Goal: Information Seeking & Learning: Learn about a topic

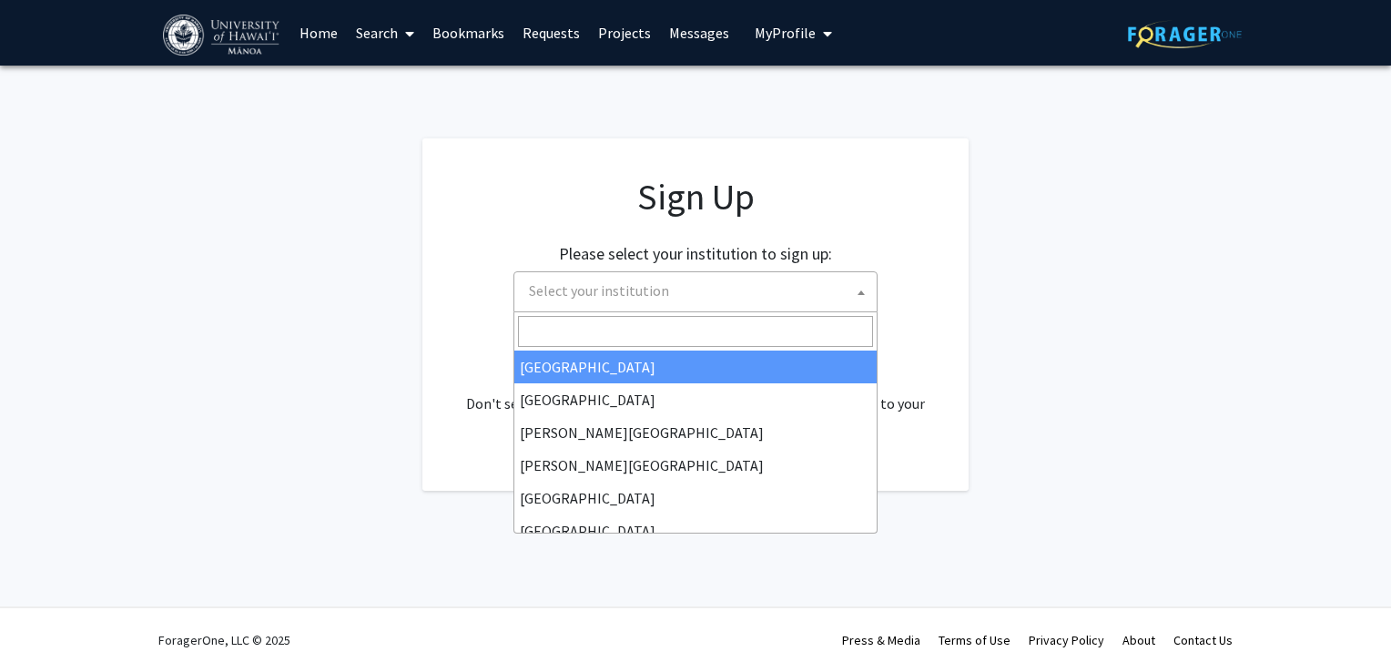
click at [787, 308] on span "Select your institution" at bounding box center [699, 290] width 355 height 37
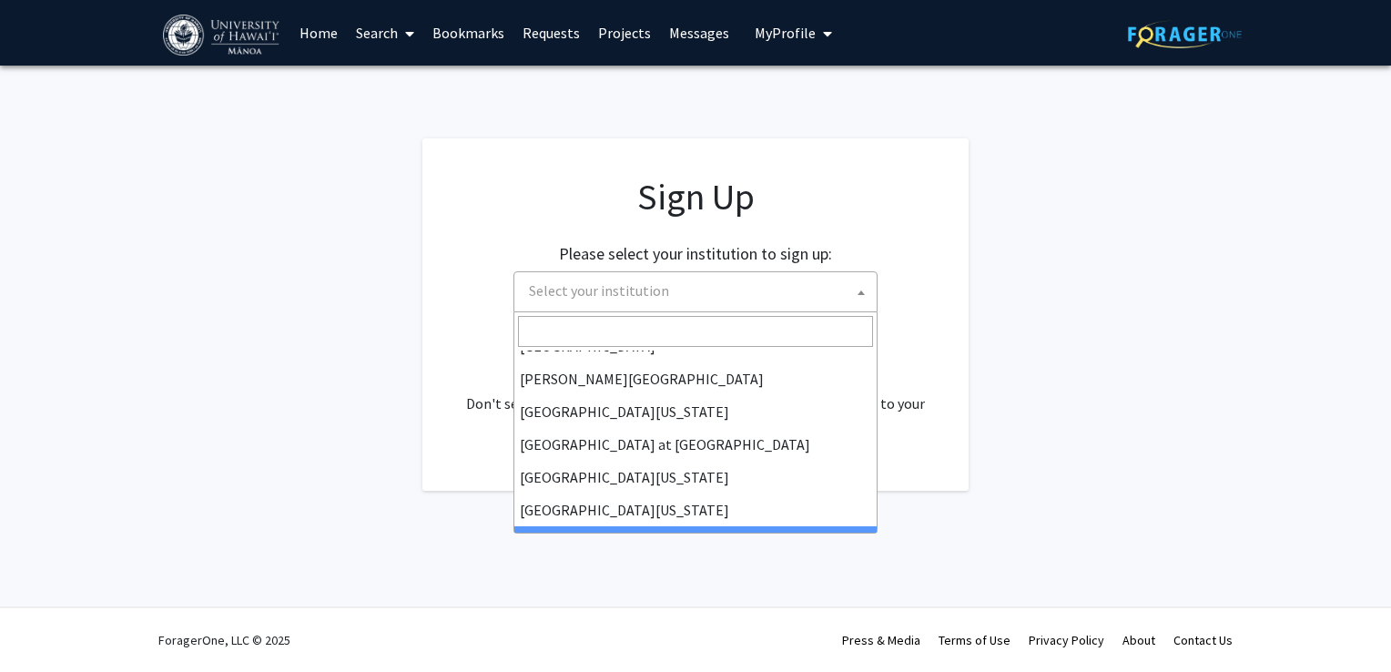
scroll to position [601, 0]
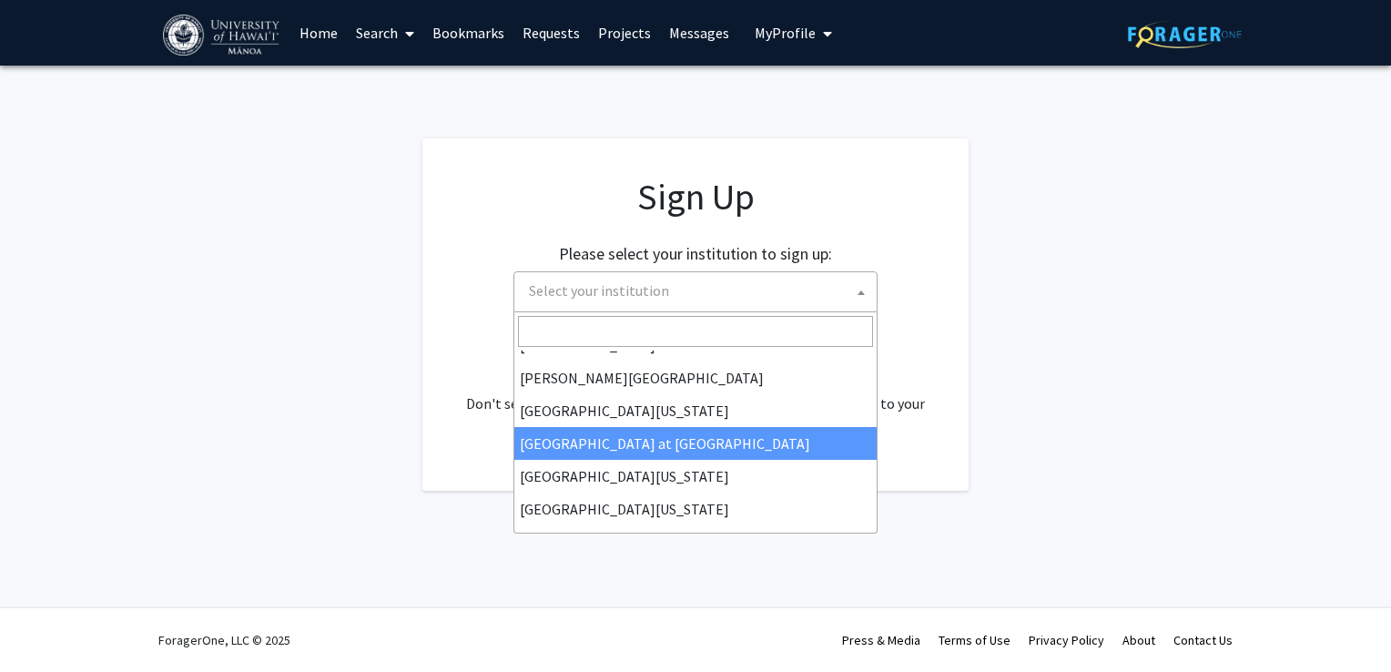
select select "18"
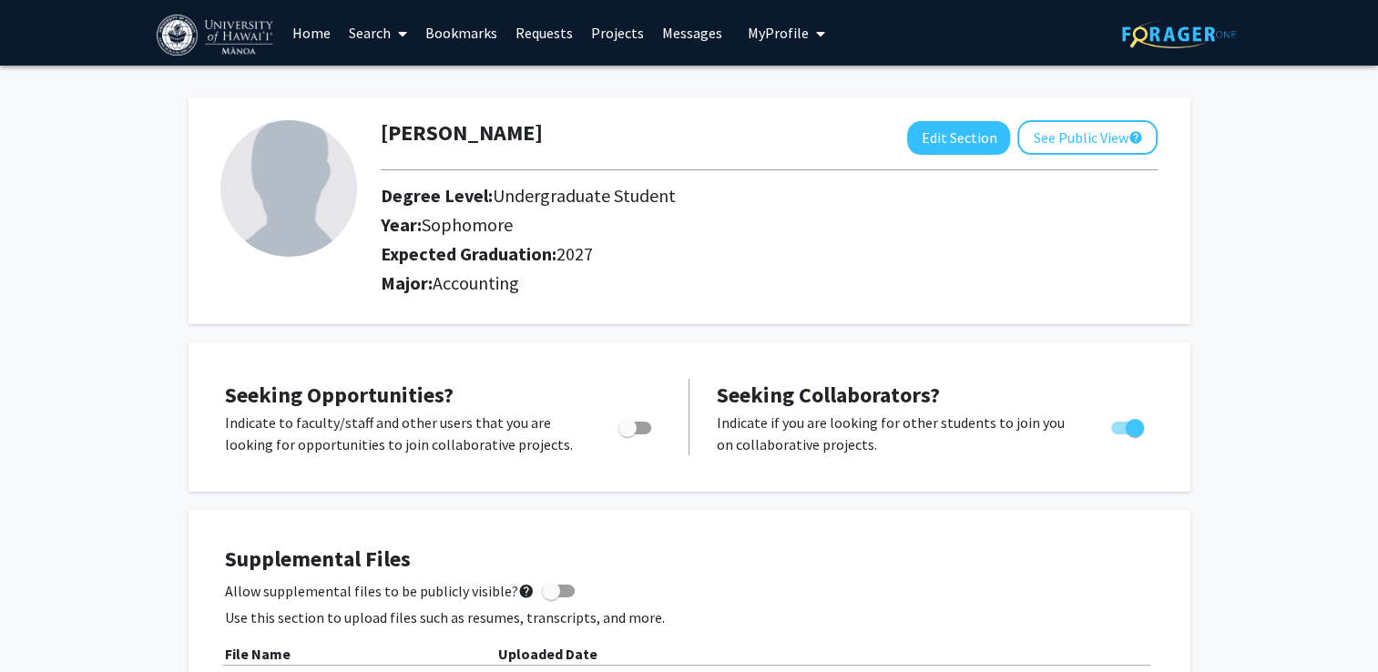
click at [382, 39] on link "Search" at bounding box center [378, 33] width 76 height 64
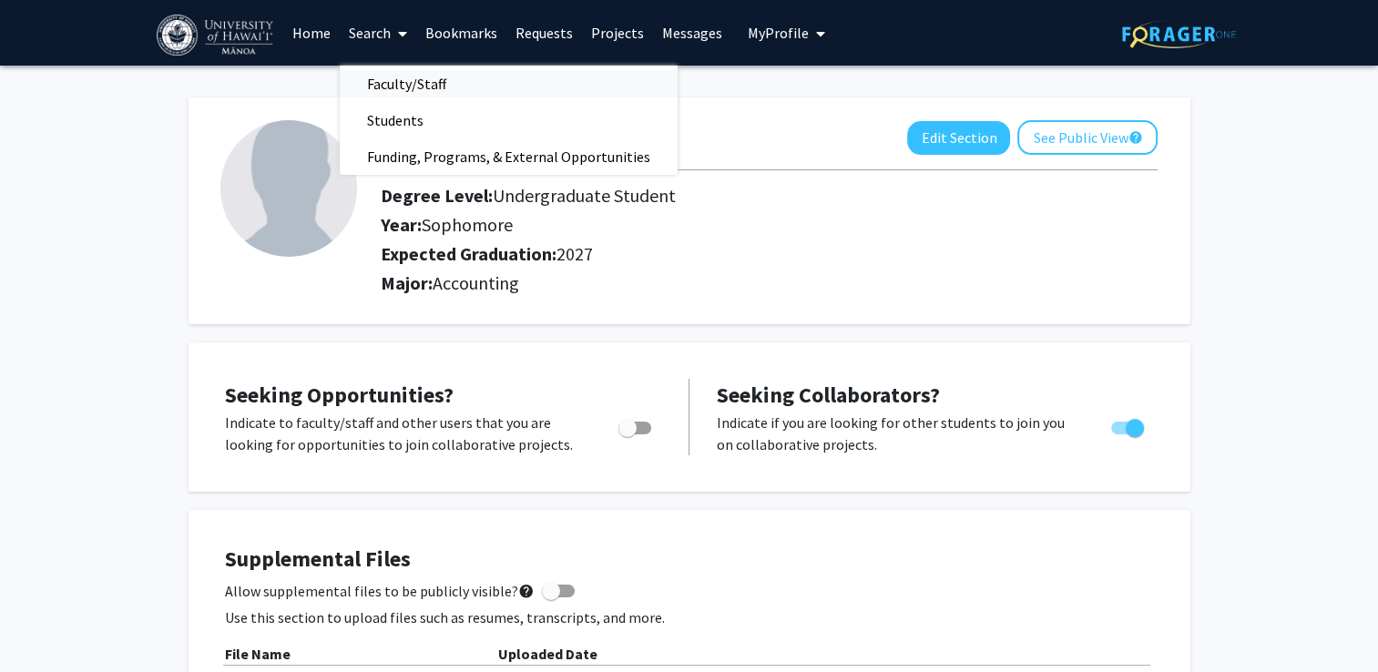
click at [396, 88] on span "Faculty/Staff" at bounding box center [407, 84] width 134 height 36
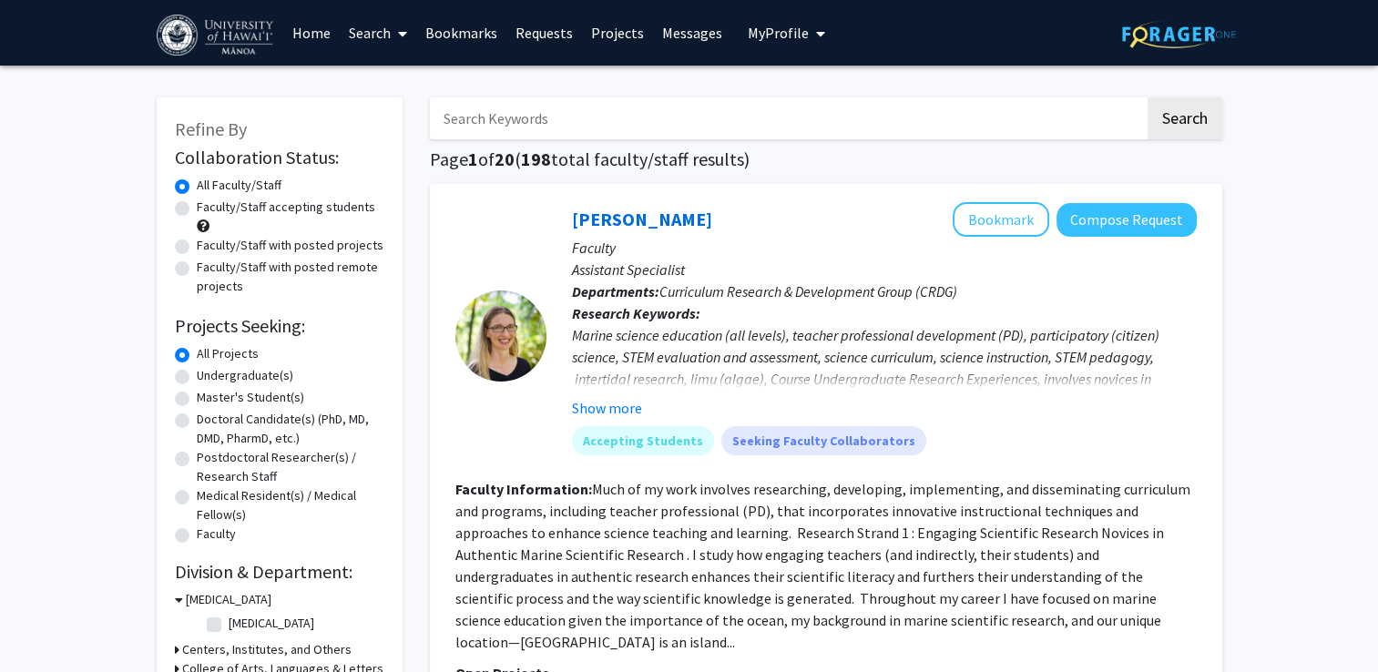
click at [262, 375] on label "Undergraduate(s)" at bounding box center [245, 375] width 97 height 19
click at [209, 375] on input "Undergraduate(s)" at bounding box center [203, 372] width 12 height 12
radio input "true"
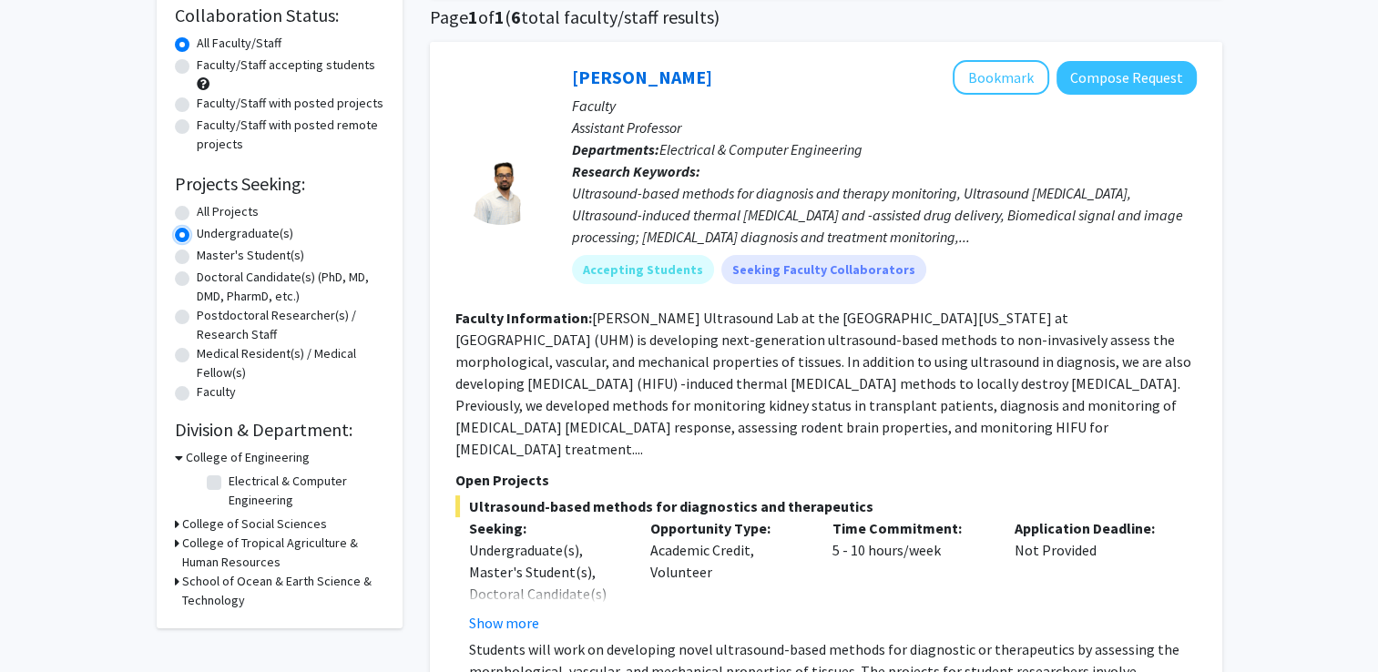
scroll to position [107, 0]
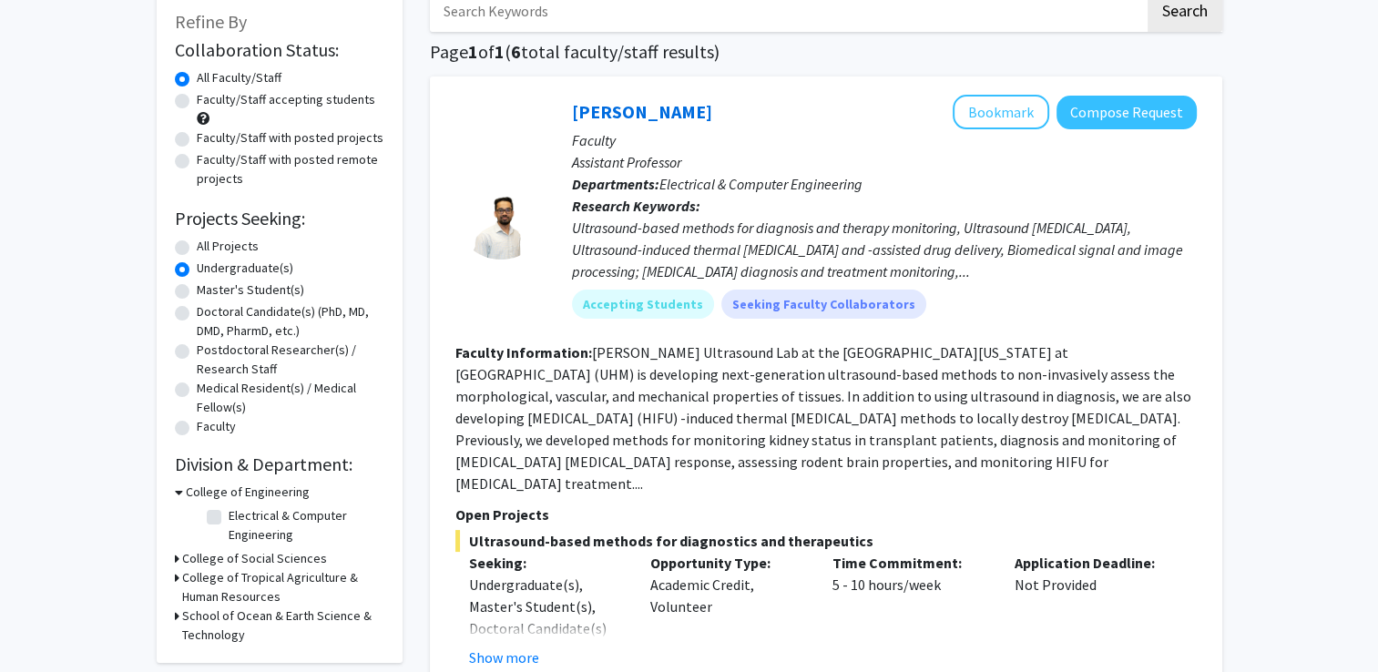
click at [250, 495] on h3 "College of Engineering" at bounding box center [248, 492] width 124 height 19
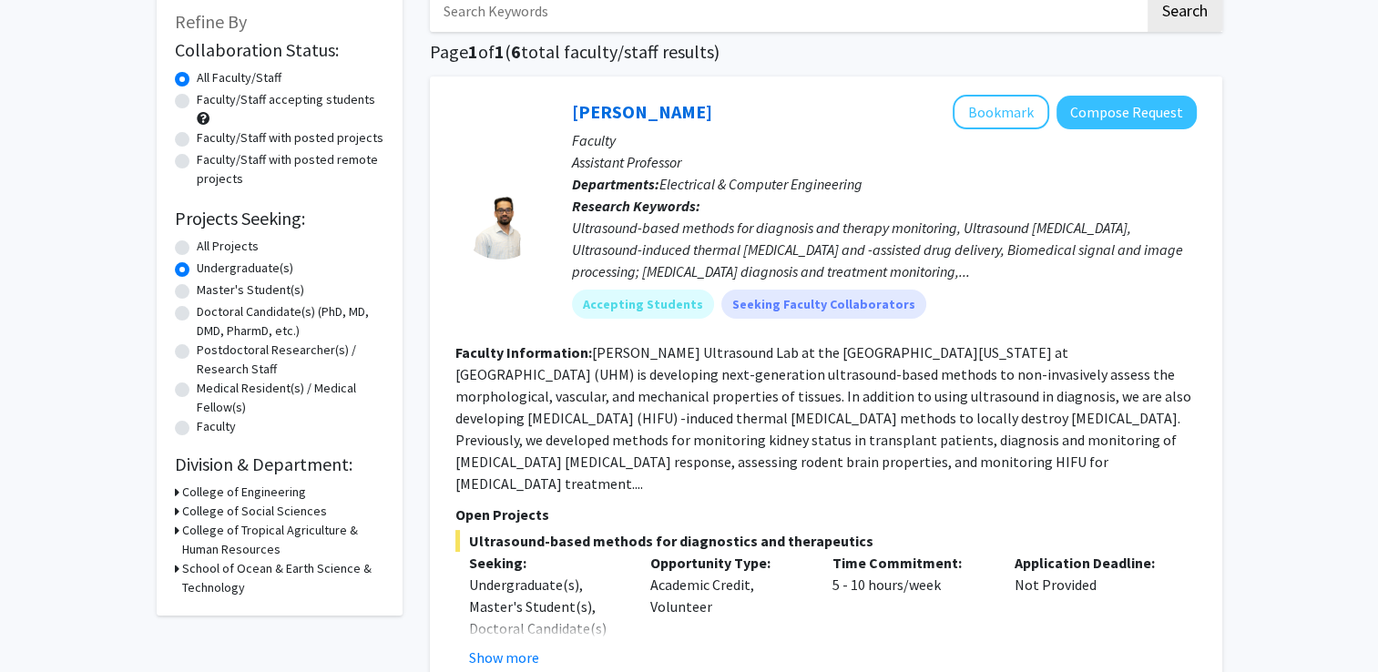
click at [256, 512] on h3 "College of Social Sciences" at bounding box center [254, 511] width 145 height 19
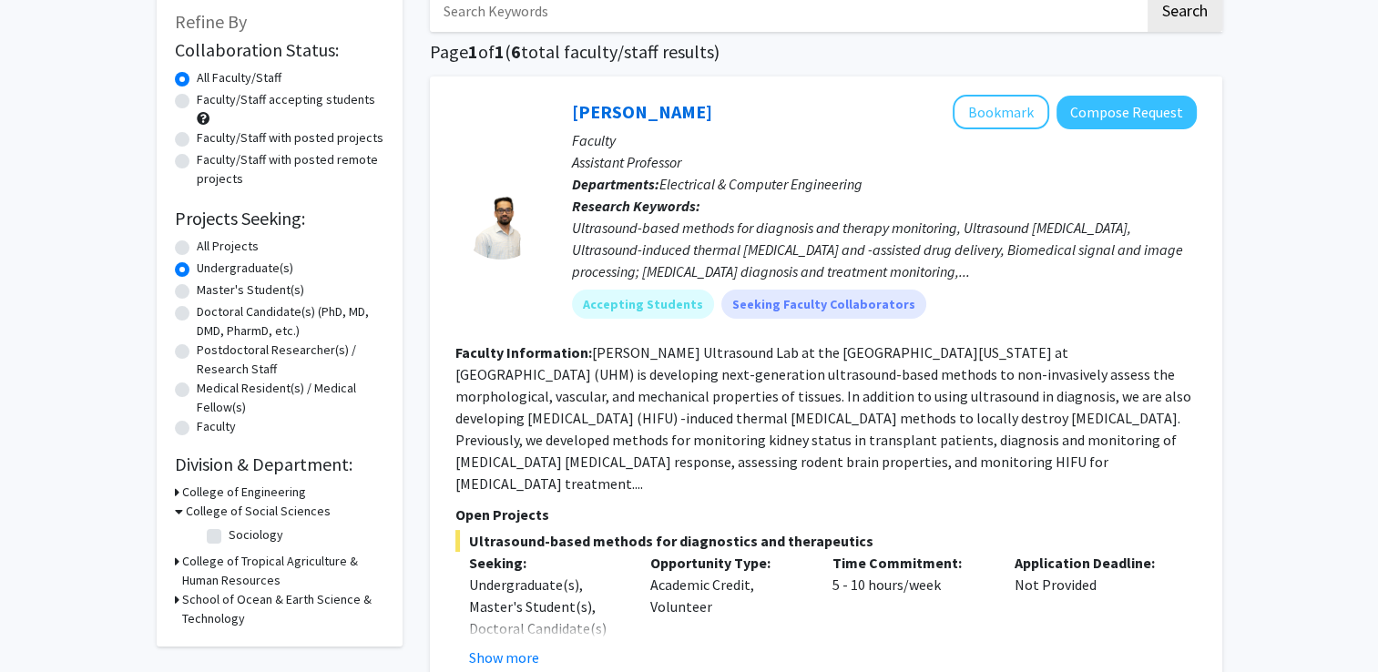
click at [234, 596] on h3 "School of Ocean & Earth Science & Technology" at bounding box center [283, 609] width 202 height 38
click at [225, 559] on h3 "College of Tropical Agriculture & Human Resources" at bounding box center [283, 571] width 202 height 38
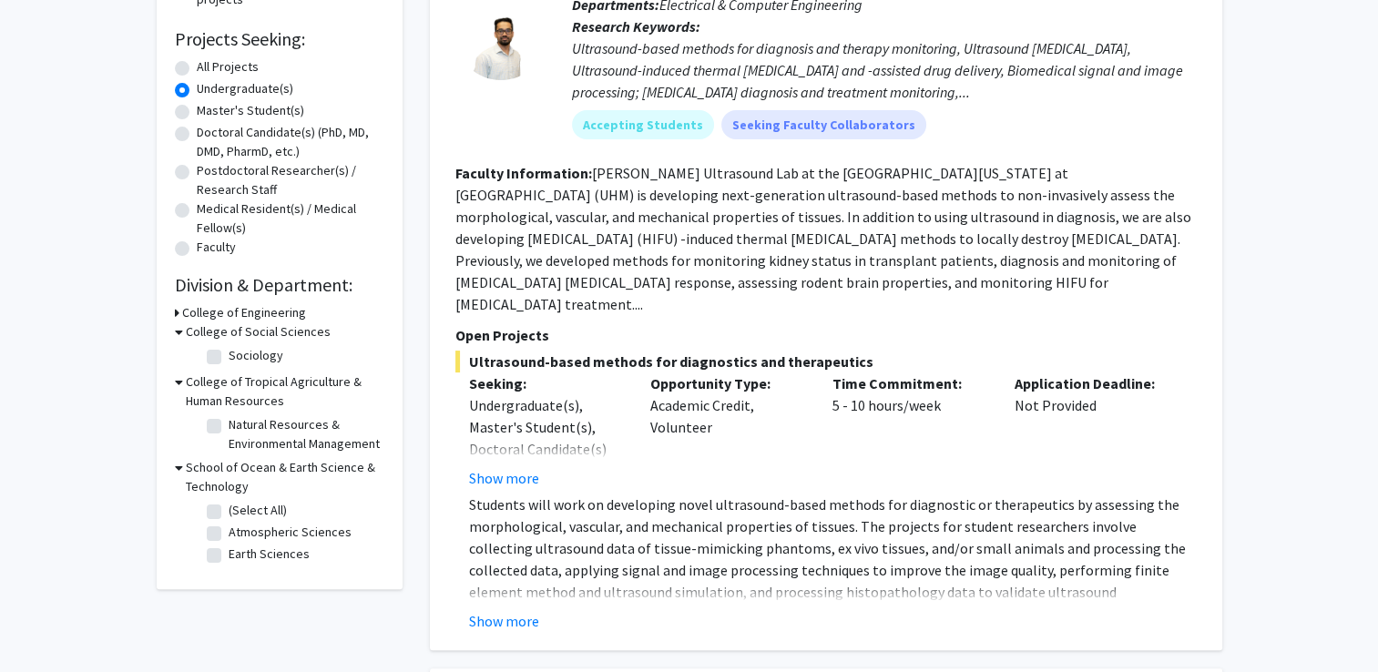
scroll to position [286, 0]
click at [226, 474] on h3 "School of Ocean & Earth Science & Technology" at bounding box center [285, 478] width 199 height 38
click at [221, 465] on h3 "School of Ocean & Earth Science & Technology" at bounding box center [283, 478] width 202 height 38
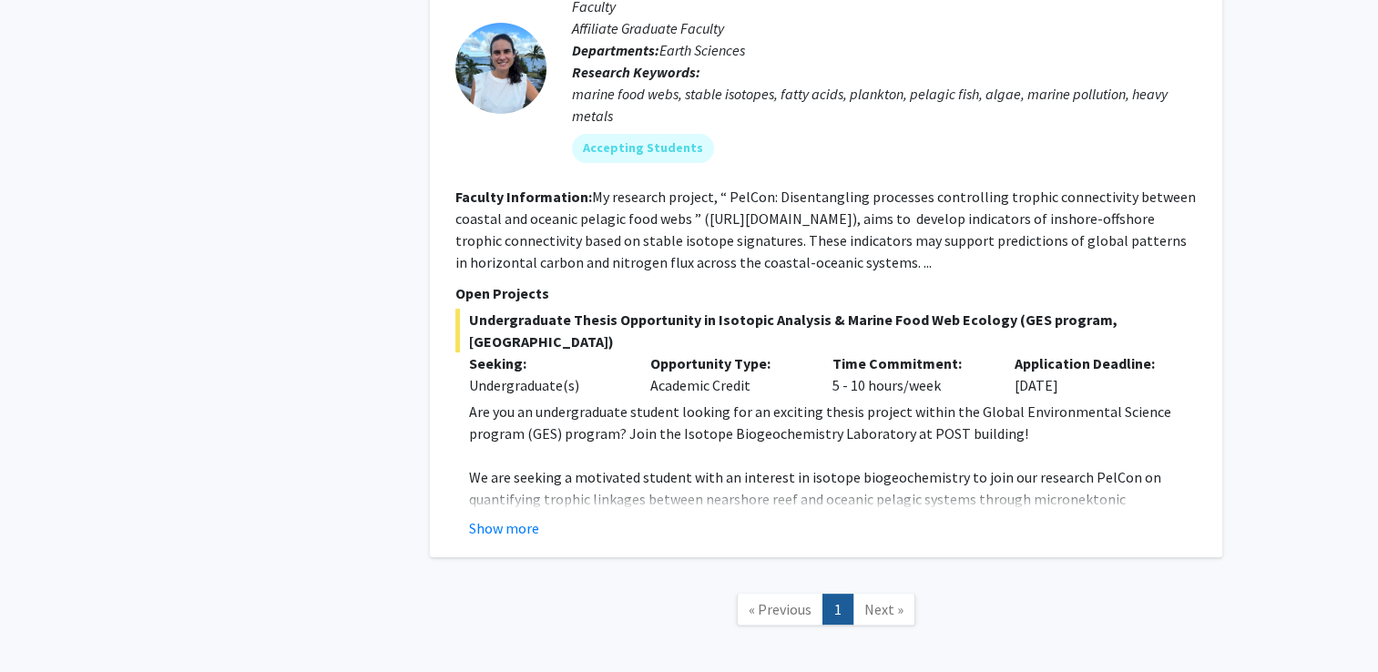
scroll to position [7178, 0]
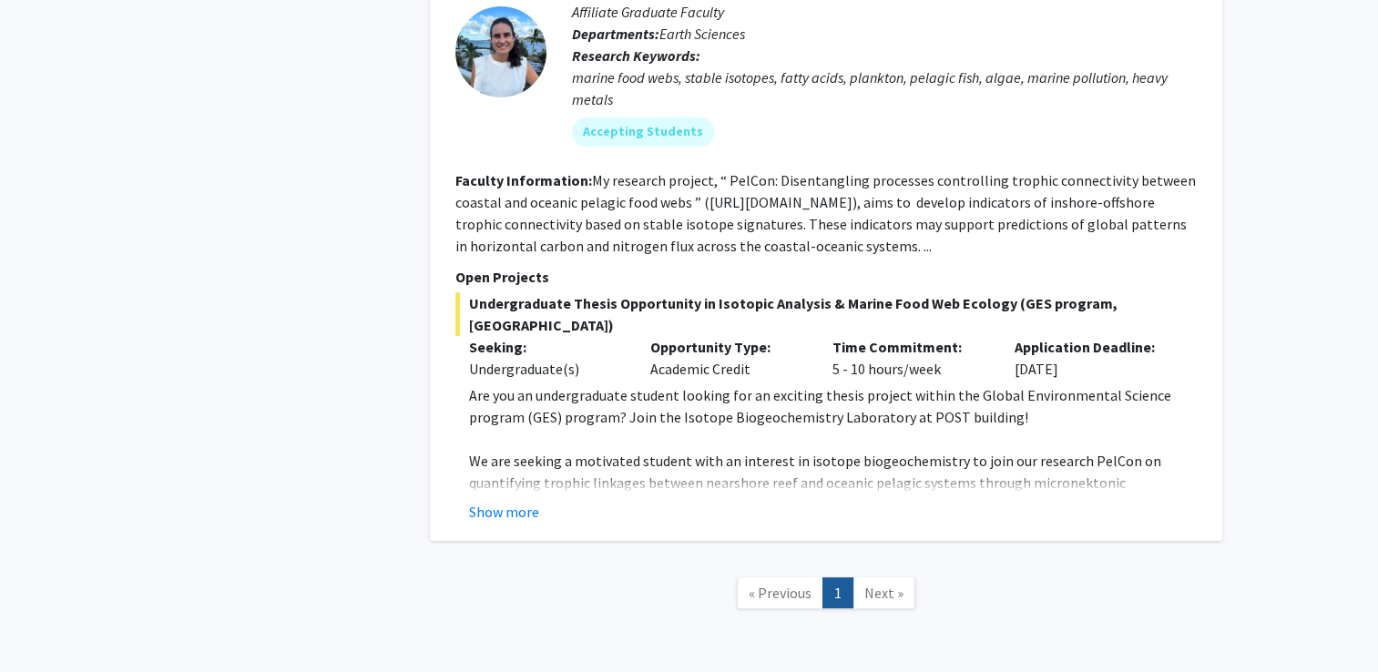
click at [896, 577] on link "Next »" at bounding box center [883, 593] width 63 height 32
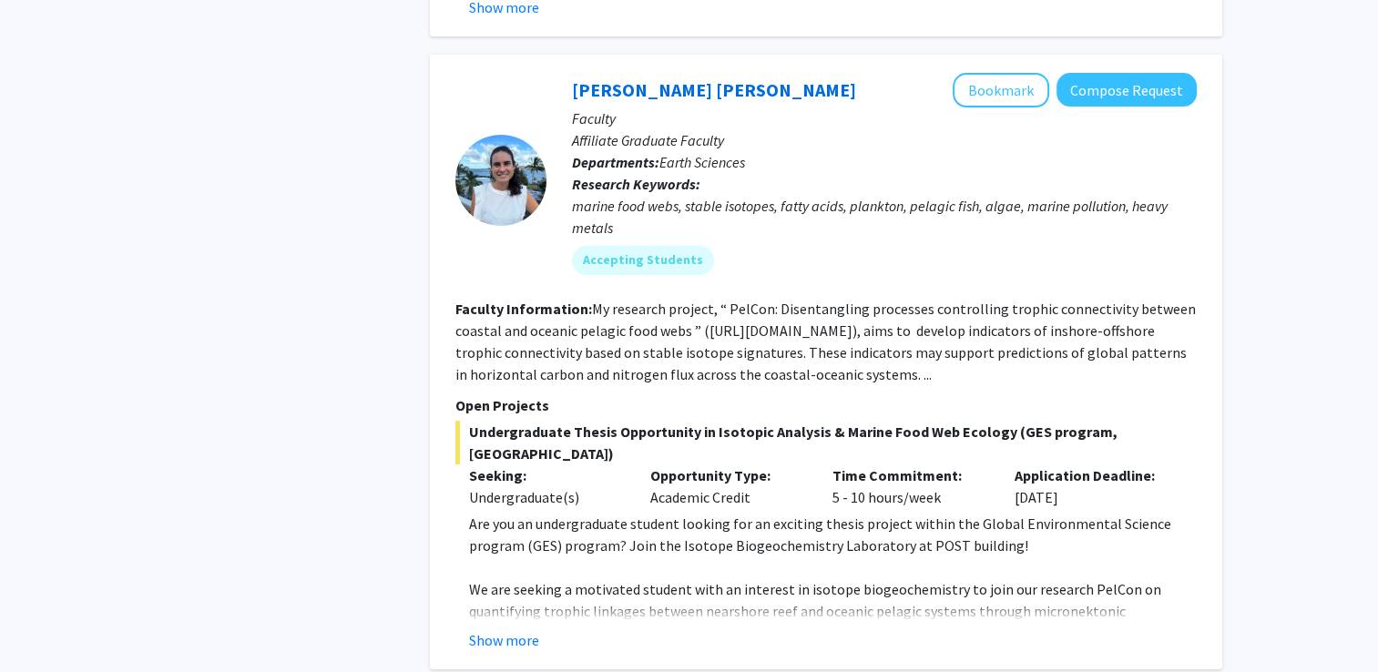
scroll to position [7048, 0]
click at [530, 630] on button "Show more" at bounding box center [504, 641] width 70 height 22
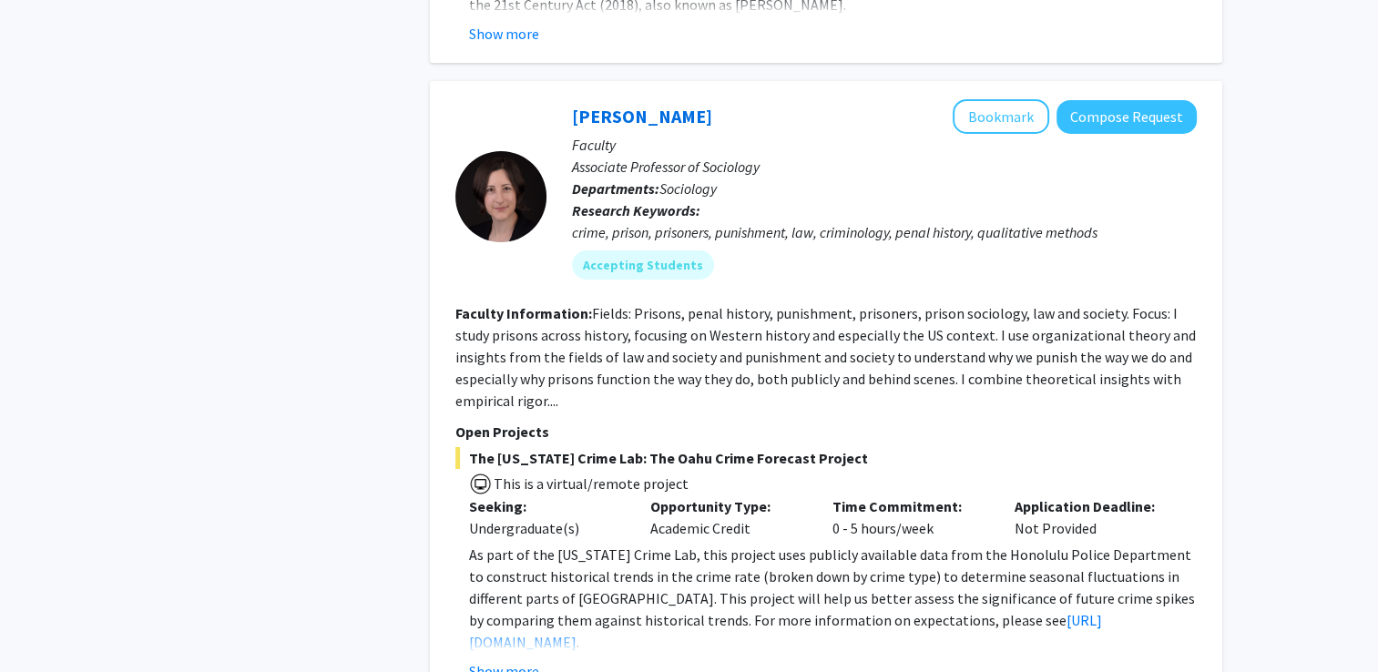
scroll to position [6405, 0]
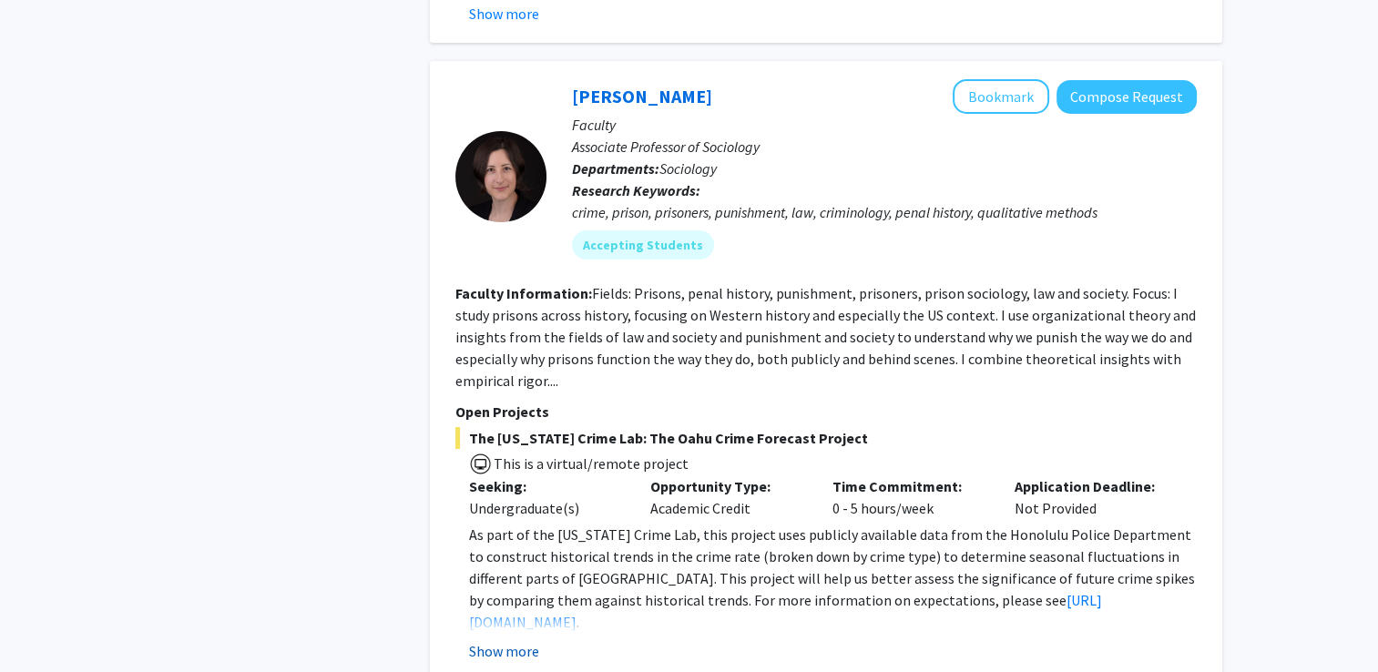
click at [510, 640] on button "Show more" at bounding box center [504, 651] width 70 height 22
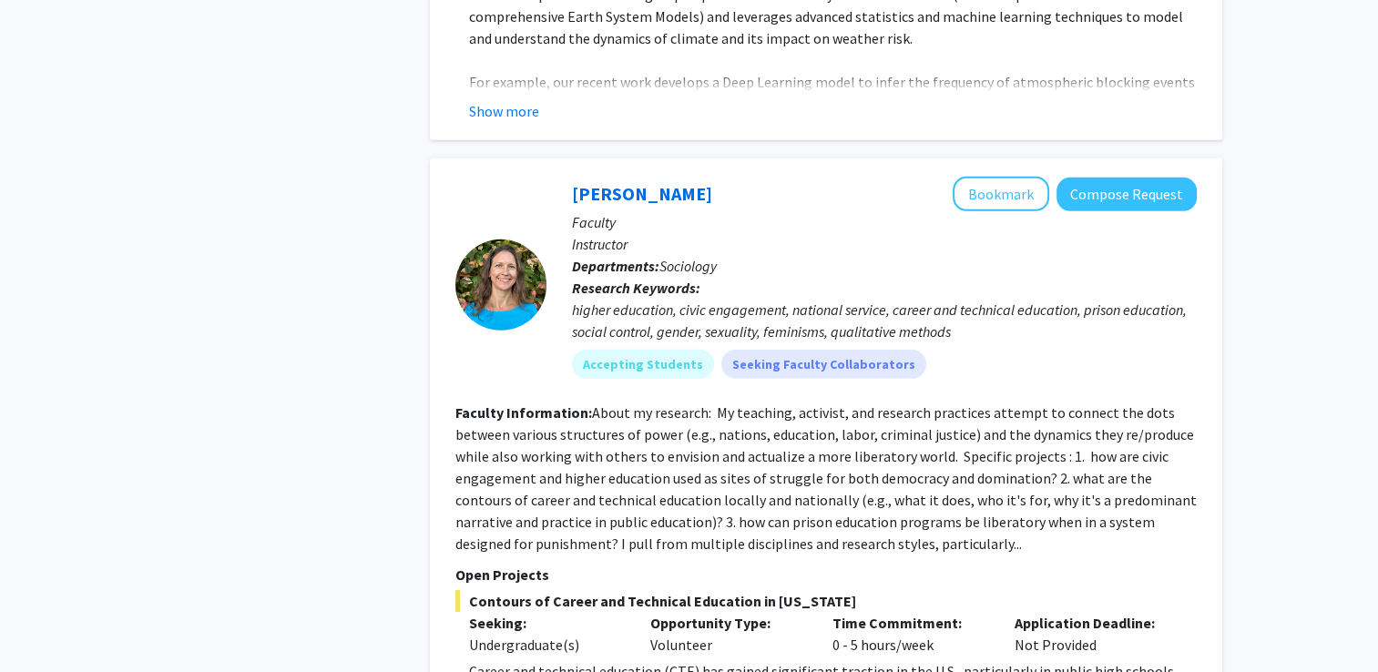
scroll to position [5788, 0]
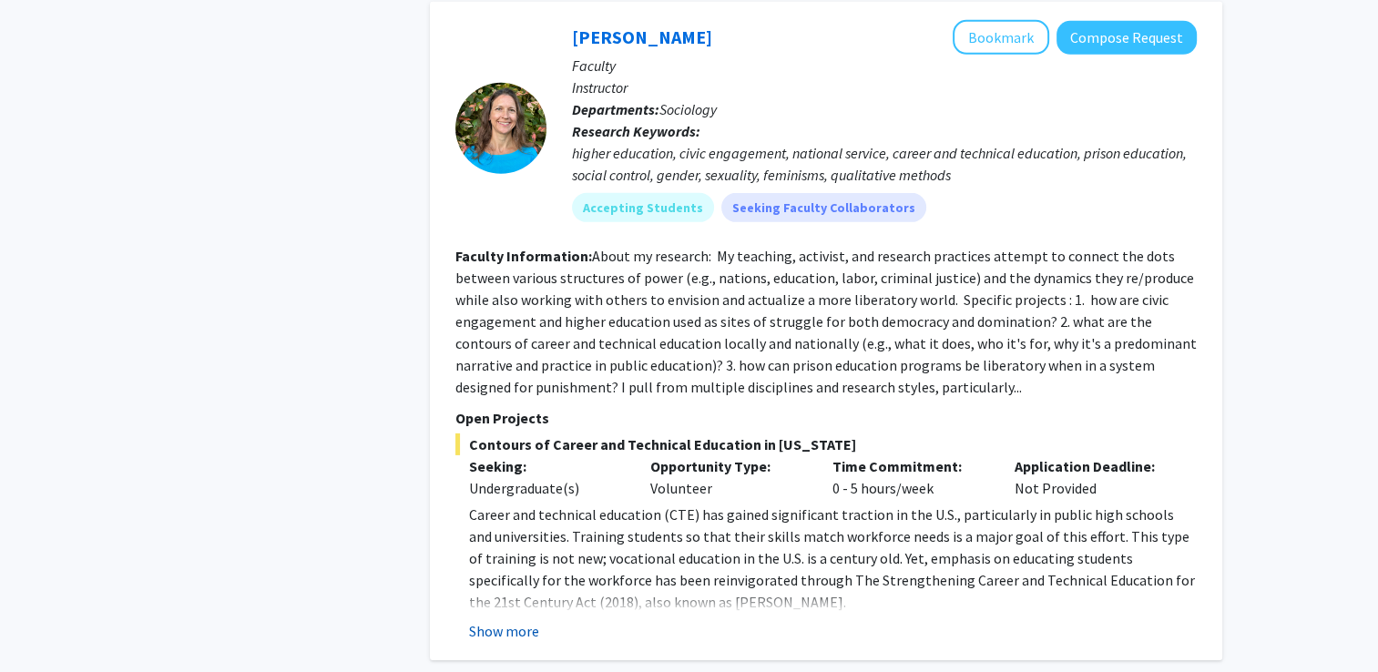
click at [495, 620] on button "Show more" at bounding box center [504, 631] width 70 height 22
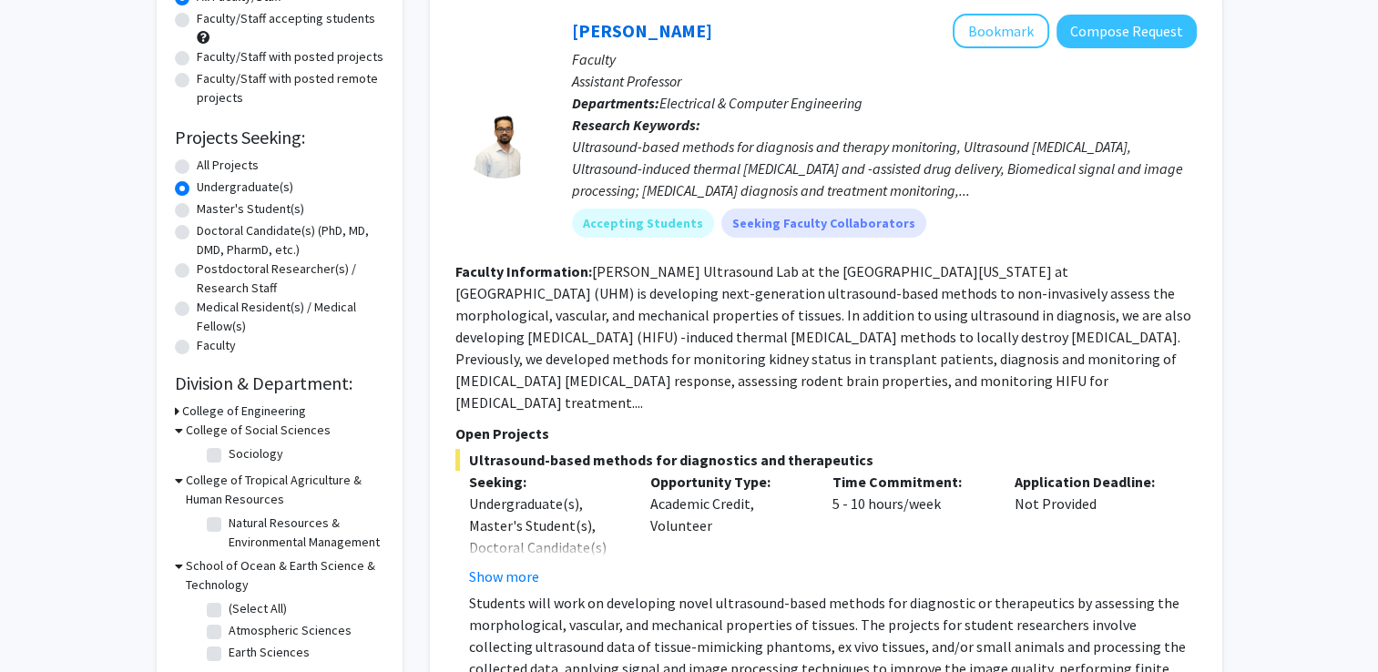
scroll to position [0, 0]
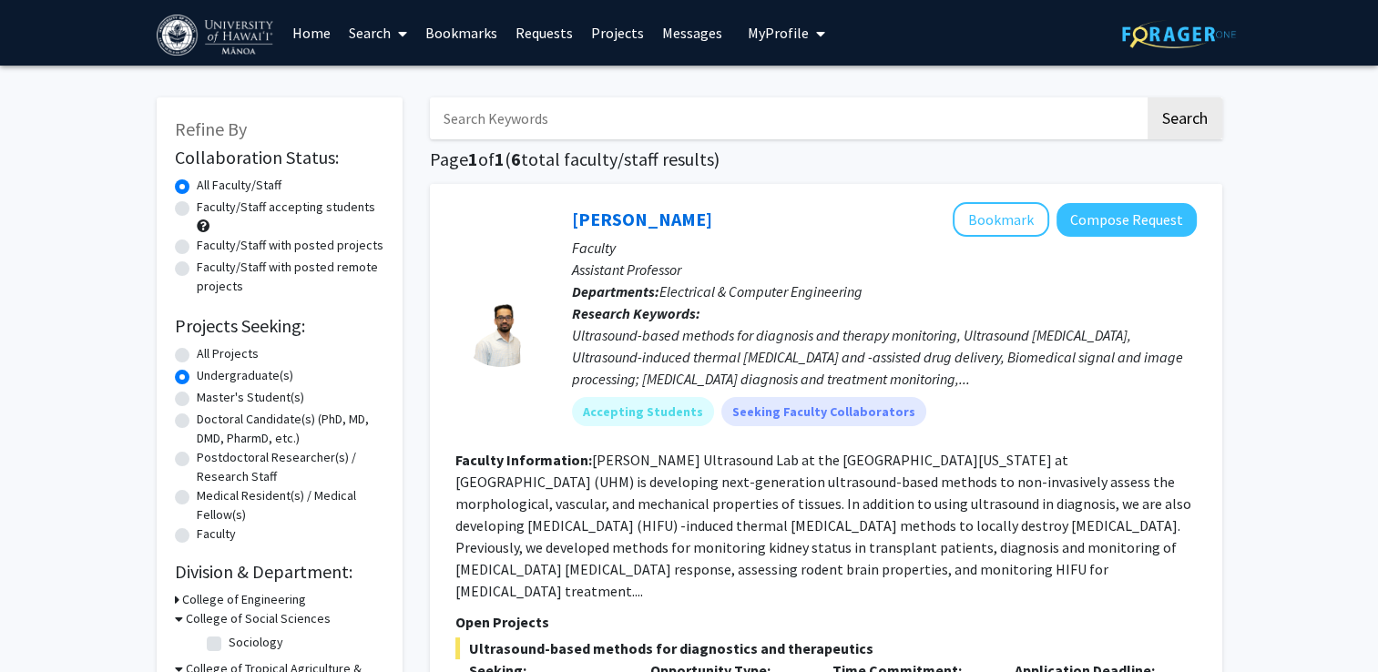
click at [267, 205] on label "Faculty/Staff accepting students" at bounding box center [286, 207] width 178 height 19
click at [209, 205] on input "Faculty/Staff accepting students" at bounding box center [203, 204] width 12 height 12
radio input "true"
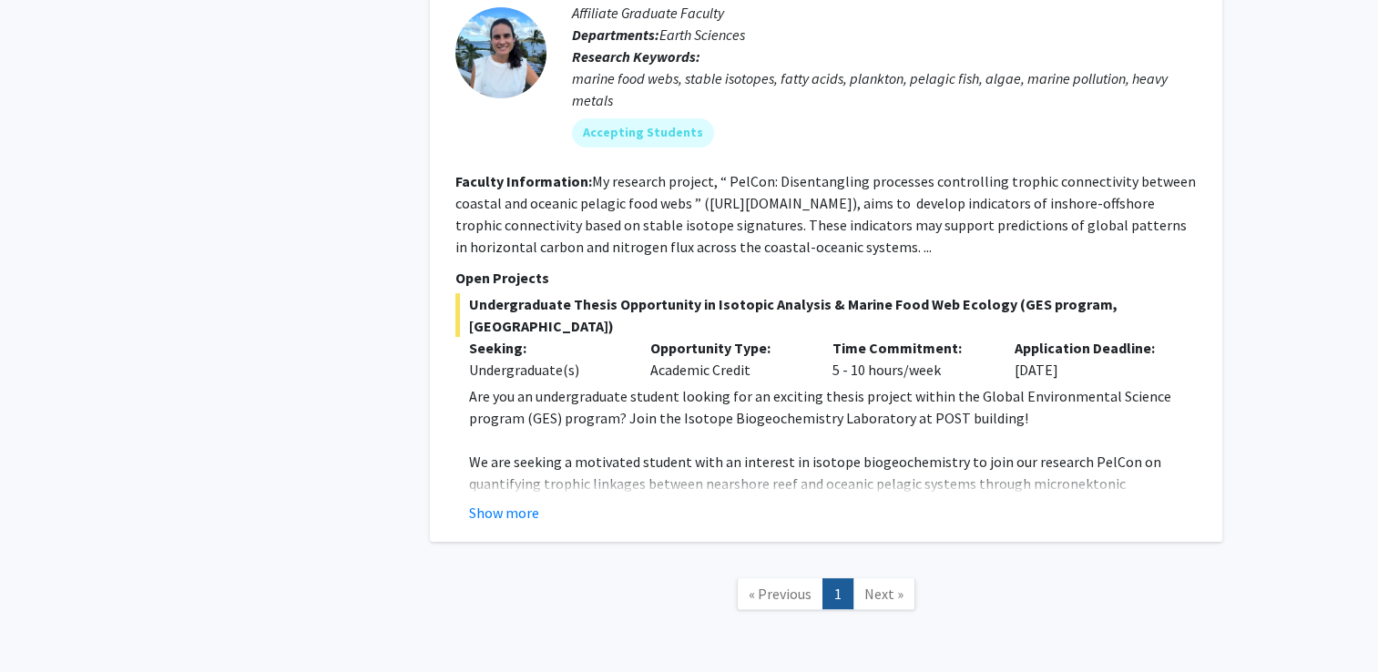
scroll to position [7178, 0]
